Goal: Information Seeking & Learning: Stay updated

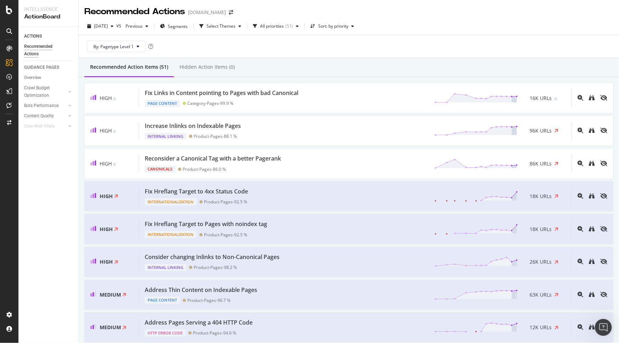
scroll to position [161, 0]
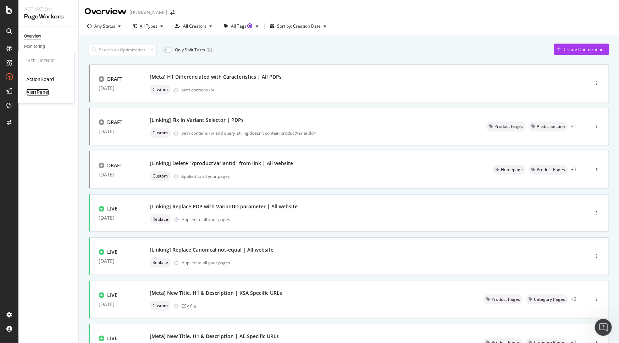
click at [38, 90] on div "AlertPanel" at bounding box center [37, 92] width 23 height 7
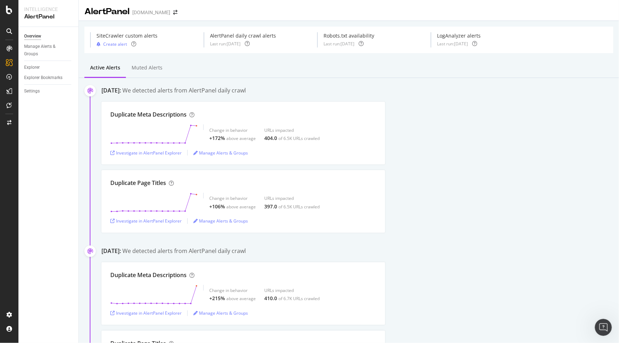
drag, startPoint x: 464, startPoint y: 43, endPoint x: 480, endPoint y: 42, distance: 15.6
click at [468, 42] on div "Last run: 2025 Oct. 10th" at bounding box center [452, 44] width 31 height 6
click at [479, 93] on div "September 24th 2025: We detected alerts from AlertPanel daily crawl" at bounding box center [360, 92] width 518 height 10
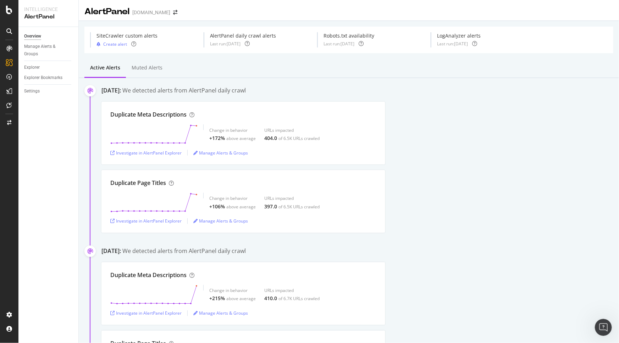
drag, startPoint x: 493, startPoint y: 174, endPoint x: 196, endPoint y: 45, distance: 323.9
click at [493, 174] on div "Duplicate Page Titles Change in behavior +106% above average URLs impacted 397.…" at bounding box center [360, 201] width 518 height 63
